Goal: Task Accomplishment & Management: Complete application form

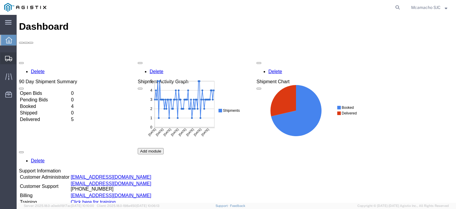
click at [18, 59] on span "Shipments" at bounding box center [18, 58] width 4 height 12
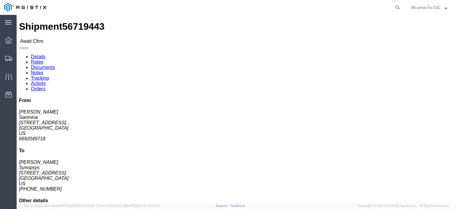
click link "Confirm"
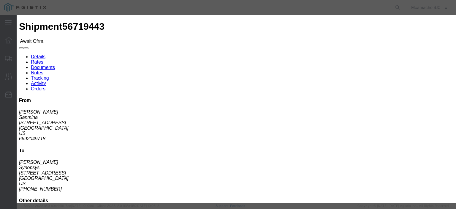
click input "text"
paste input "1000984531"
type input "1000984531"
type input "[PERSON_NAME]"
type input "4084571280"
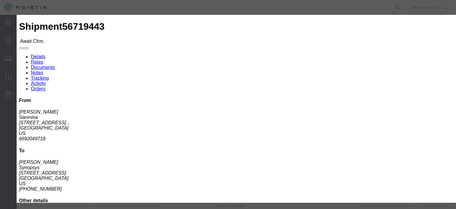
click select "Select Midnight 1 am 2 am 3 am 4 am 5 am 6 am 7 am 8 am 9 am 10 am 11 am 12 Noo…"
select select "1400"
click select "Select Midnight 1 am 2 am 3 am 4 am 5 am 6 am 7 am 8 am 9 am 10 am 11 am 12 Noo…"
click div "Confirmation Details Use my profile Bill of Lading Number 1000984531 Person Mon…"
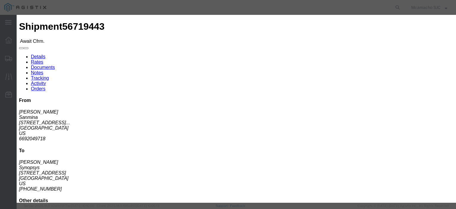
click input "[DATE]"
click td "4"
type input "[DATE]"
click select "Select Midnight 1 am 2 am 3 am 4 am 5 am 6 am 7 am 8 am 9 am 10 am 11 am 12 Noo…"
select select "1600"
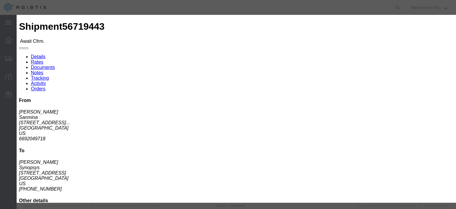
click select "Select Midnight 1 am 2 am 3 am 4 am 5 am 6 am 7 am 8 am 9 am 10 am 11 am 12 Noo…"
click button "Submit"
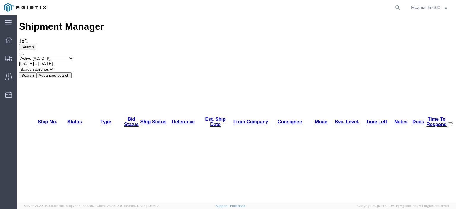
click at [38, 56] on select "Select status Active (AC, O, P) All Approved Awaiting Confirmation (AC) Booked …" at bounding box center [46, 59] width 54 height 6
select select "BOOK"
click at [19, 56] on select "Select status Active (AC, O, P) All Approved Awaiting Confirmation (AC) Booked …" at bounding box center [46, 59] width 54 height 6
click at [36, 72] on button "Search" at bounding box center [27, 75] width 17 height 6
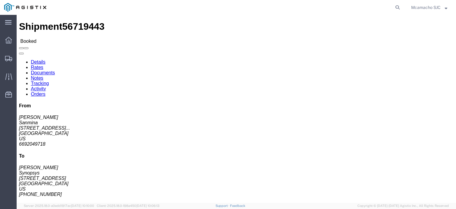
click link "Documents"
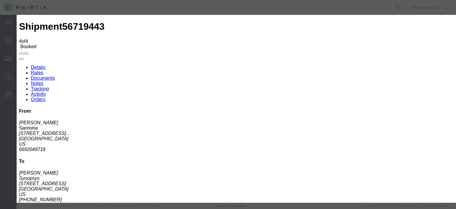
type input "C:\fakepath\1000984531.pdf"
type input "AIRGROUP"
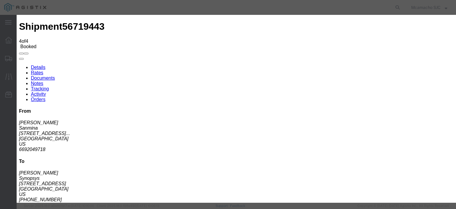
type input "HAWB"
select select "BILL_OF_LADING"
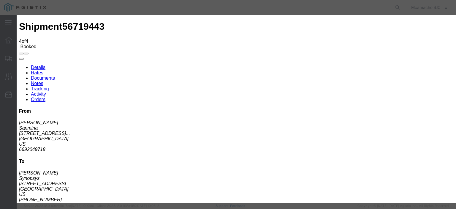
select select
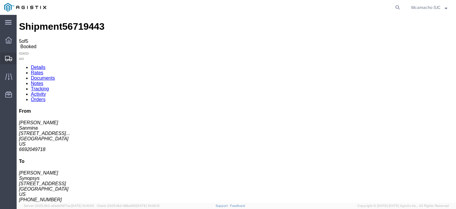
click at [20, 56] on span "Shipments" at bounding box center [18, 58] width 4 height 12
